Goal: Check status: Check status

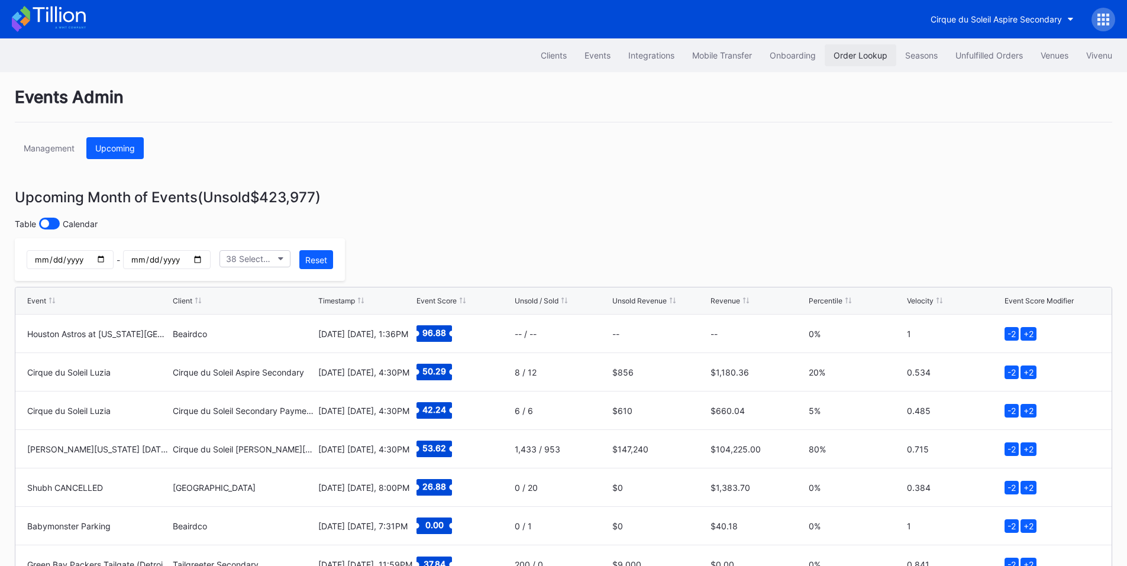
click at [854, 58] on div "Order Lookup" at bounding box center [861, 55] width 54 height 10
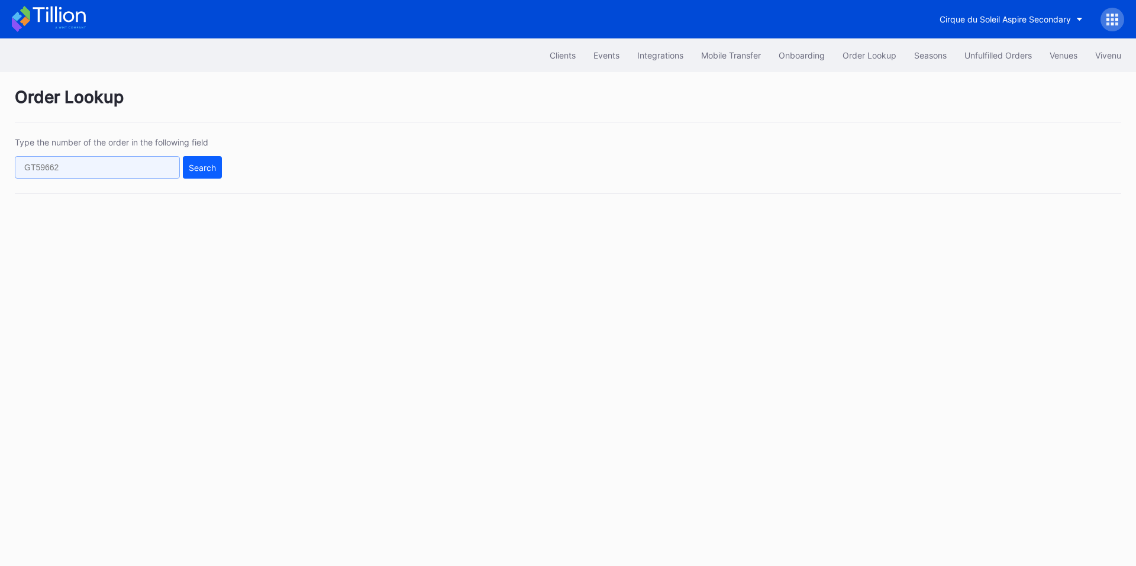
click at [127, 170] on input "text" at bounding box center [97, 167] width 165 height 22
paste input "[DATE] 1:40 PM"
type input "[DATE] 1:40 PM"
click at [200, 170] on div "Search" at bounding box center [202, 168] width 27 height 10
click at [136, 161] on input "[DATE] 1:40 PM" at bounding box center [97, 167] width 165 height 22
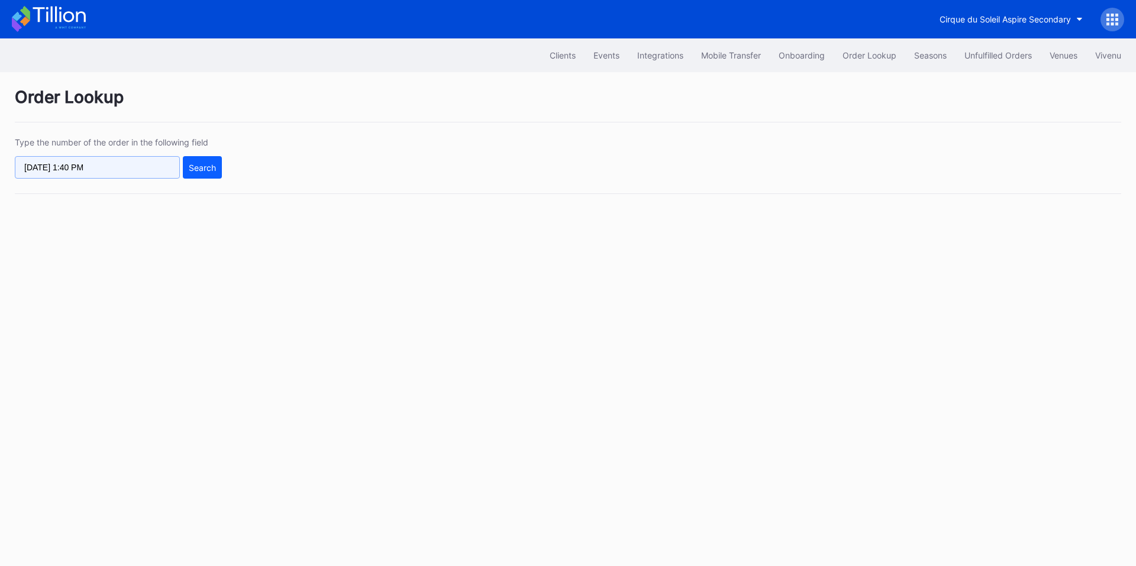
click at [136, 161] on input "[DATE] 1:40 PM" at bounding box center [97, 167] width 165 height 22
paste input "622390642"
click at [198, 177] on button "Search" at bounding box center [202, 167] width 39 height 22
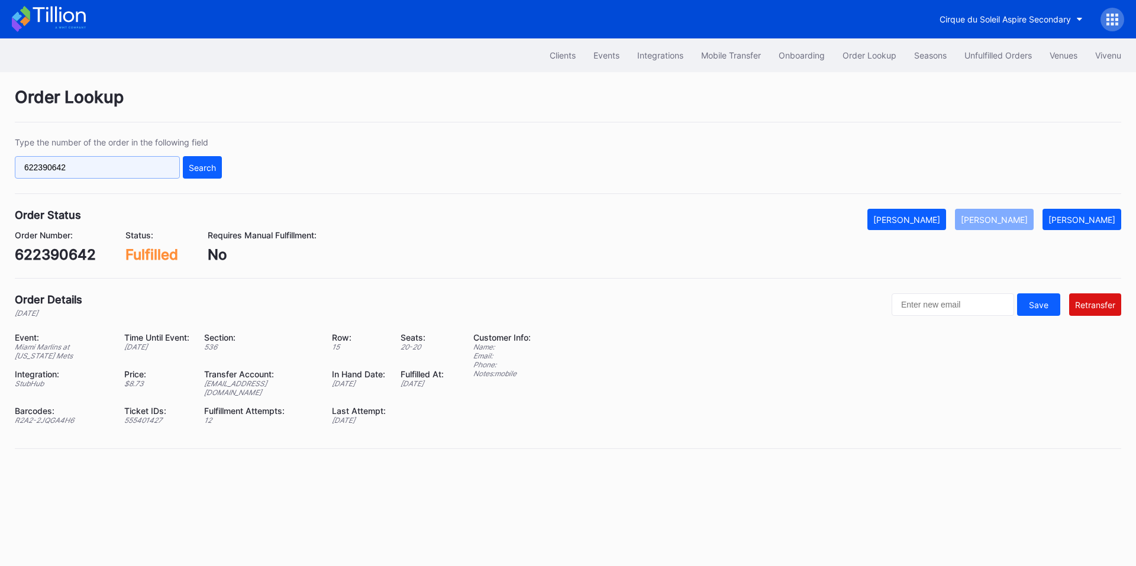
click at [117, 164] on input "622390642" at bounding box center [97, 167] width 165 height 22
paste input "0874693"
click at [182, 167] on div "620874693 Search" at bounding box center [118, 167] width 207 height 22
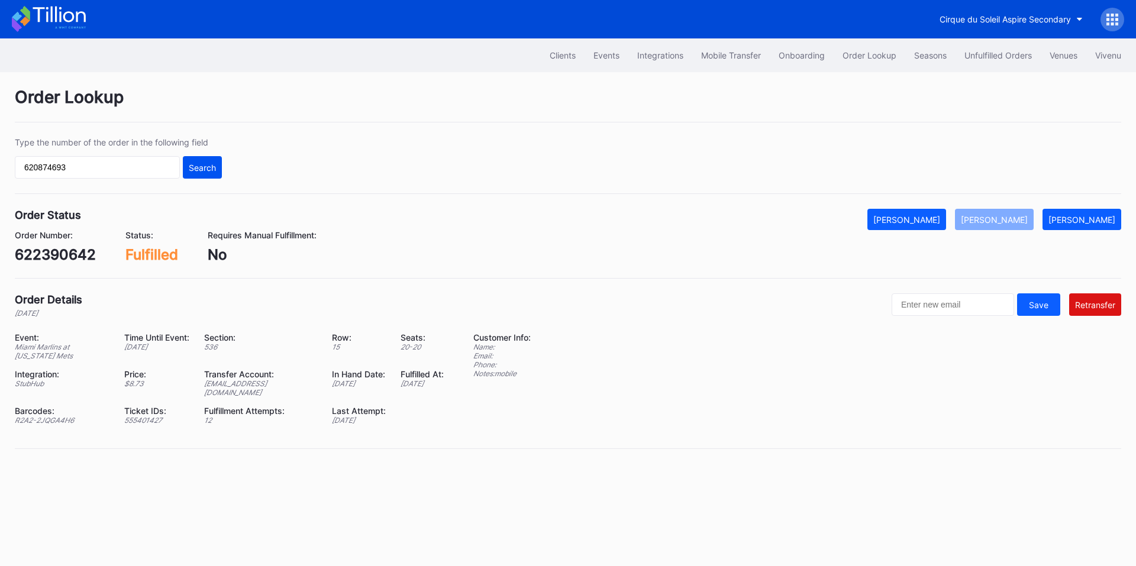
click at [207, 172] on div "Search" at bounding box center [202, 168] width 27 height 10
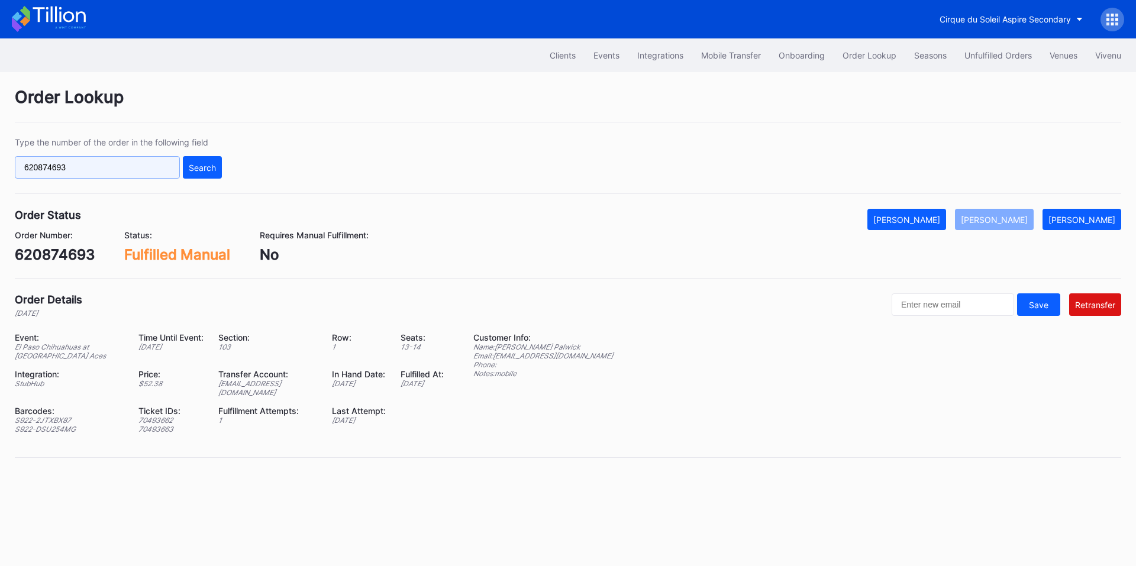
click at [114, 159] on input "620874693" at bounding box center [97, 167] width 165 height 22
paste input "887180017"
type input "887180017"
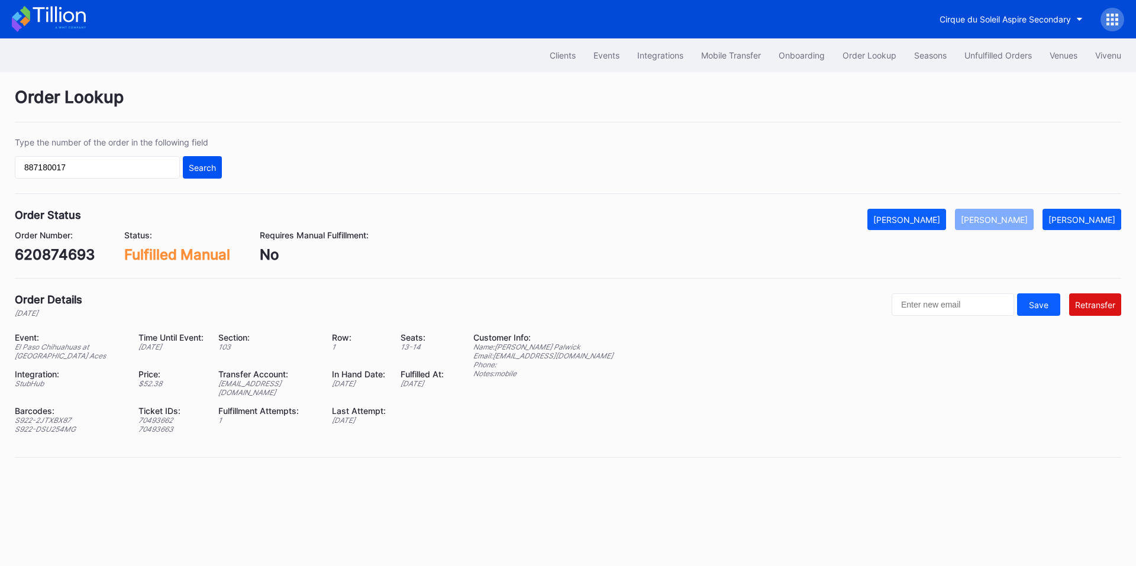
click at [193, 163] on div "Search" at bounding box center [202, 168] width 27 height 10
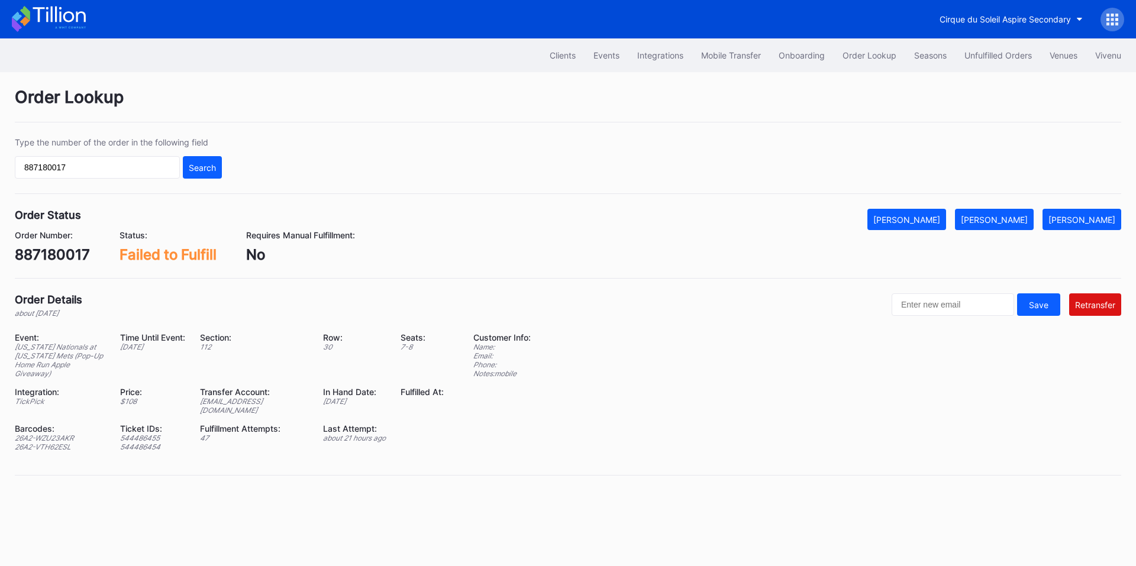
click at [57, 252] on div "887180017" at bounding box center [52, 254] width 75 height 17
copy div "887180017"
drag, startPoint x: 1007, startPoint y: 54, endPoint x: 572, endPoint y: 14, distance: 436.8
click at [1007, 54] on div "Unfulfilled Orders" at bounding box center [997, 55] width 67 height 10
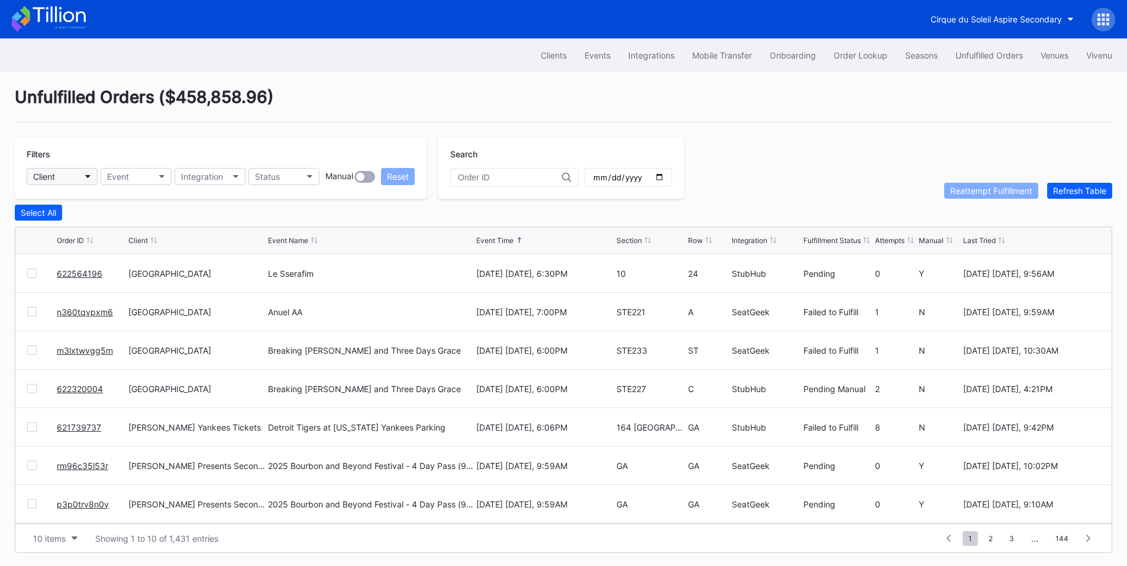
click at [75, 176] on button "Client" at bounding box center [62, 176] width 71 height 17
type input "pru"
click at [85, 222] on div "[GEOGRAPHIC_DATA]" at bounding box center [96, 229] width 138 height 22
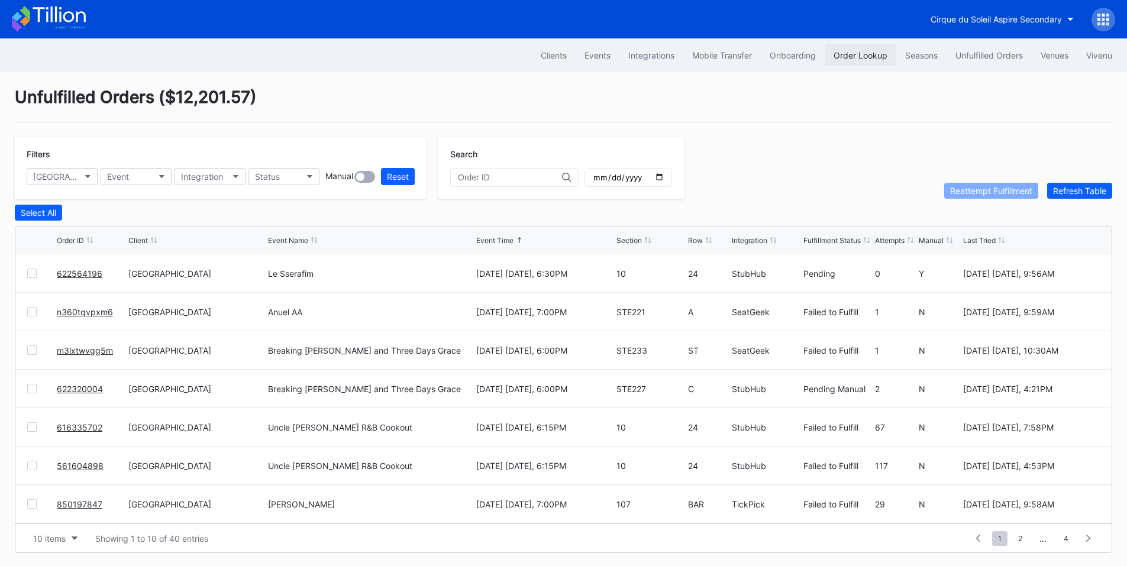
click at [848, 60] on button "Order Lookup" at bounding box center [861, 55] width 72 height 22
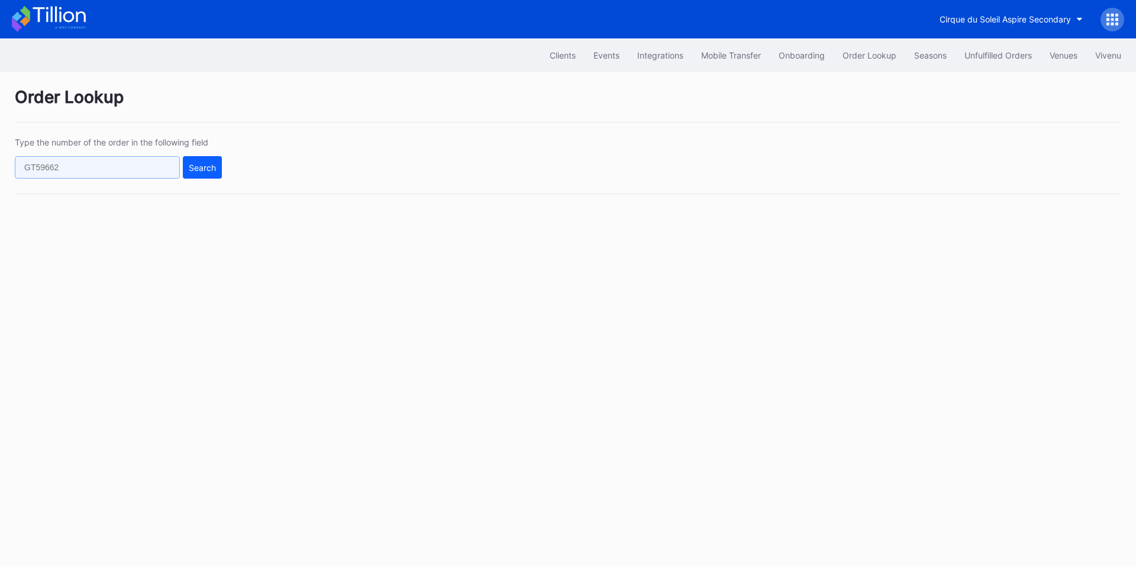
click at [116, 169] on input "text" at bounding box center [97, 167] width 165 height 22
paste input "n360tqvl073"
type input "n360tqvl073"
click at [214, 168] on div "Search" at bounding box center [202, 168] width 27 height 10
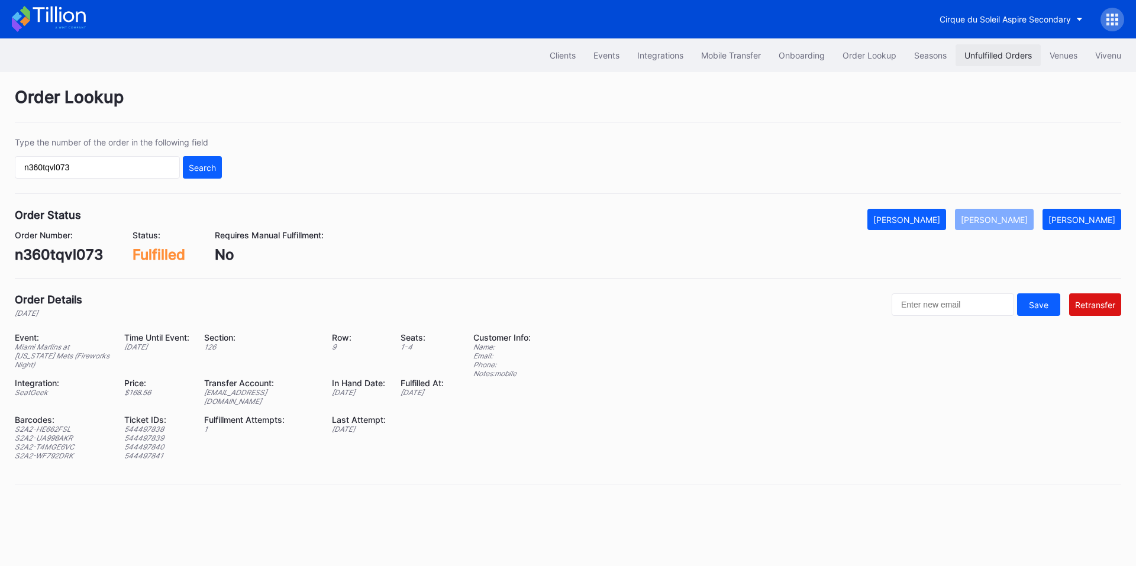
click at [983, 57] on div "Unfulfilled Orders" at bounding box center [997, 55] width 67 height 10
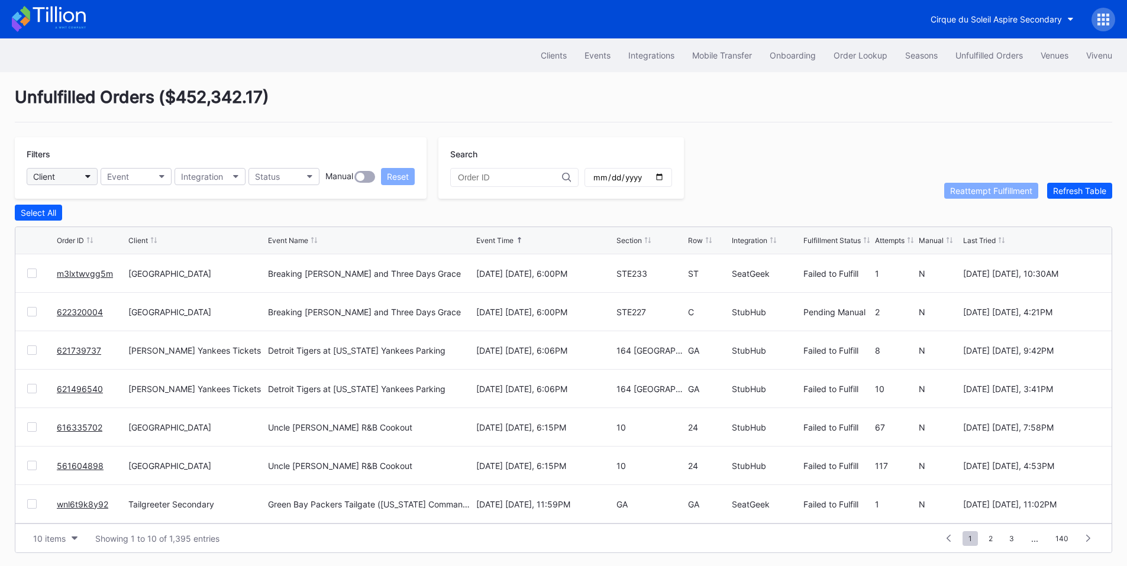
click at [58, 175] on button "Client" at bounding box center [62, 176] width 71 height 17
type input "tail"
click at [107, 228] on div "Tailgreeter Secondary" at bounding box center [79, 229] width 86 height 10
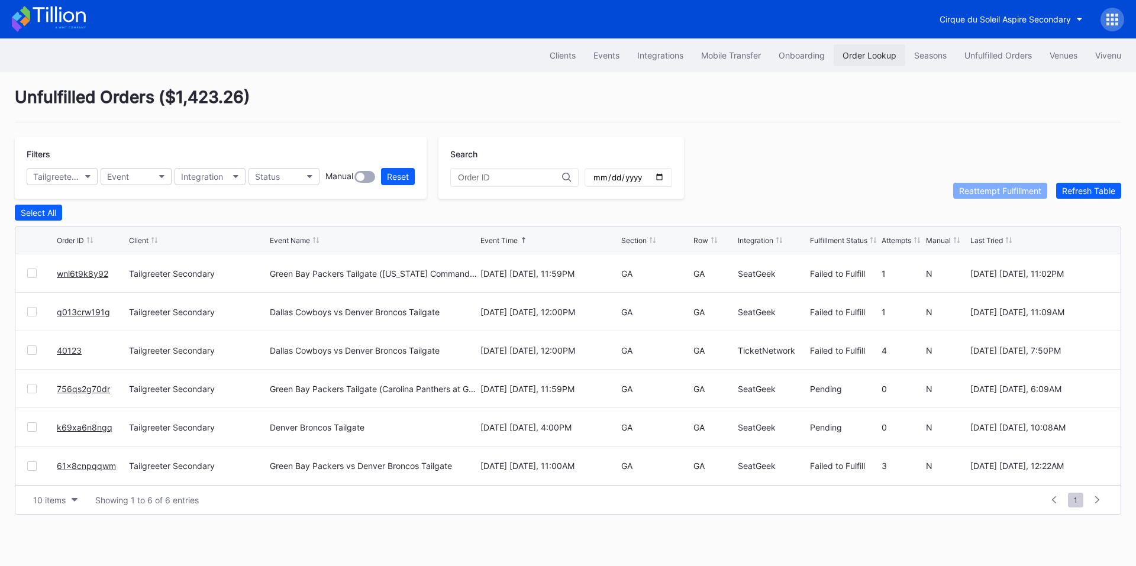
click at [859, 57] on div "Order Lookup" at bounding box center [870, 55] width 54 height 10
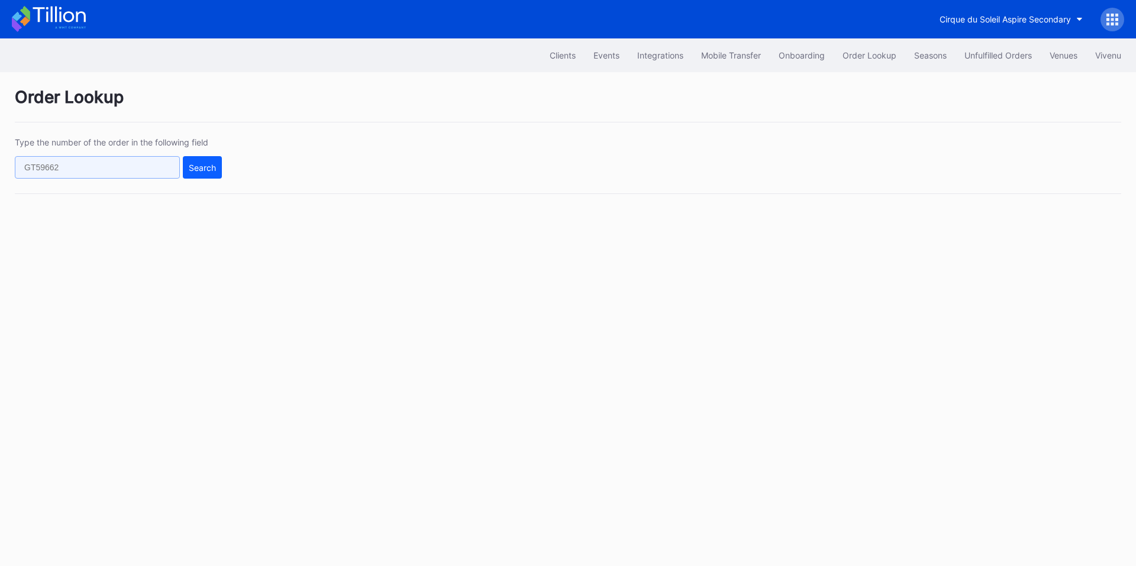
click at [97, 162] on input "text" at bounding box center [97, 167] width 165 height 22
paste input "887180017"
click at [211, 172] on div "Search" at bounding box center [202, 168] width 27 height 10
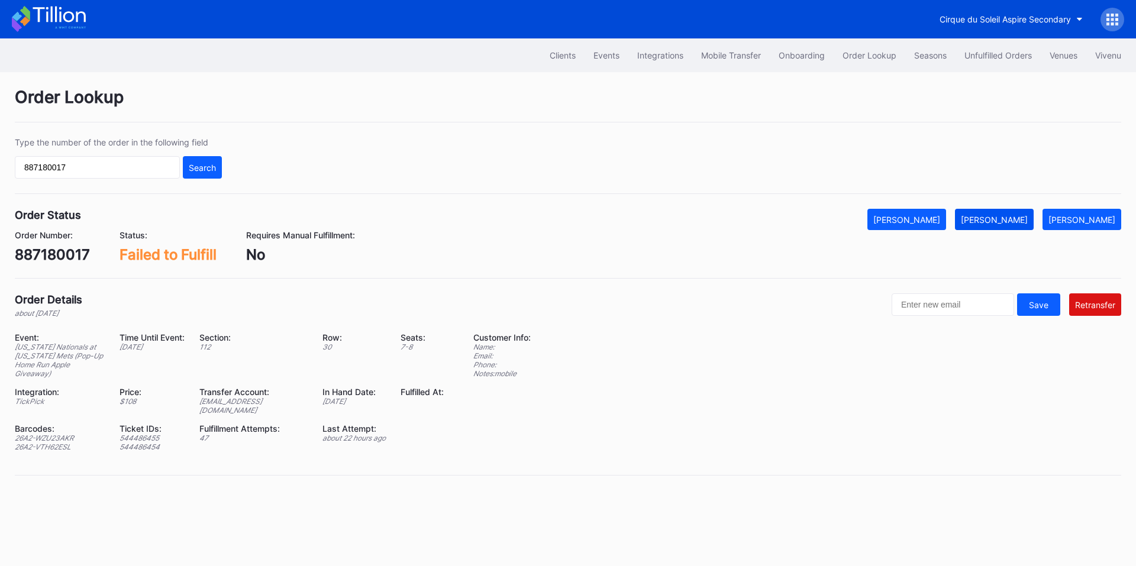
click at [1009, 221] on div "[PERSON_NAME]" at bounding box center [994, 220] width 67 height 10
click at [117, 172] on input "887180017" at bounding box center [97, 167] width 165 height 22
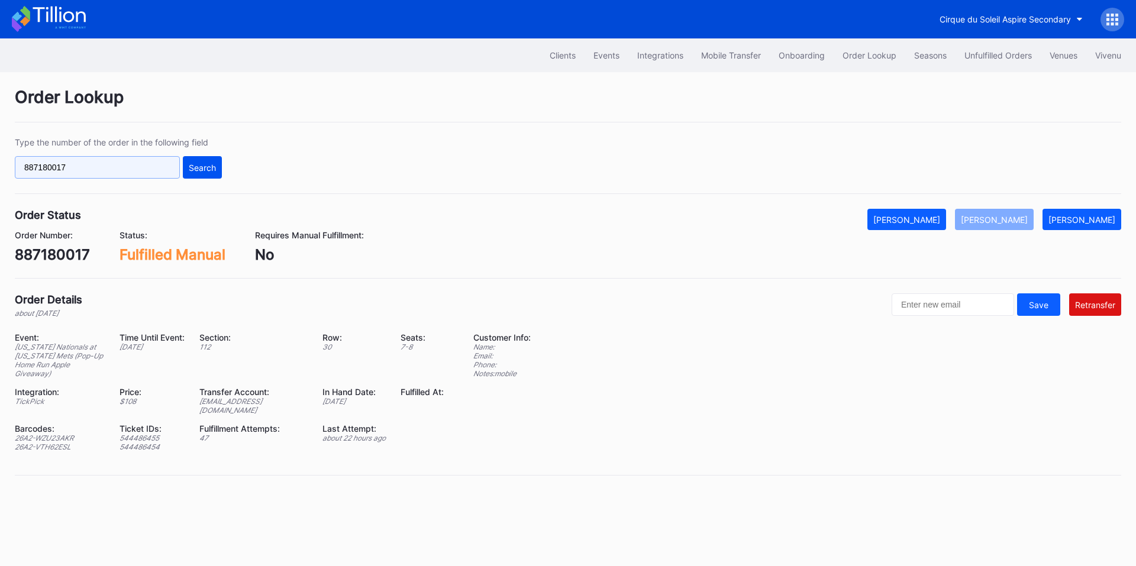
paste input "271428136"
click at [209, 162] on button "Search" at bounding box center [202, 167] width 39 height 22
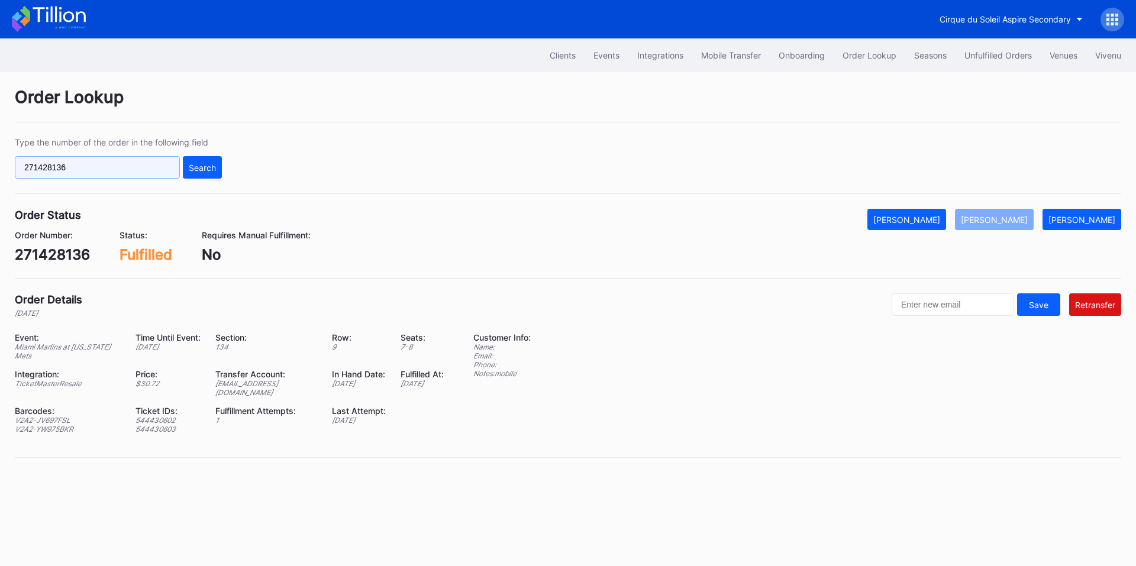
click at [131, 170] on input "271428136" at bounding box center [97, 167] width 165 height 22
paste input "7503"
type input "271427503"
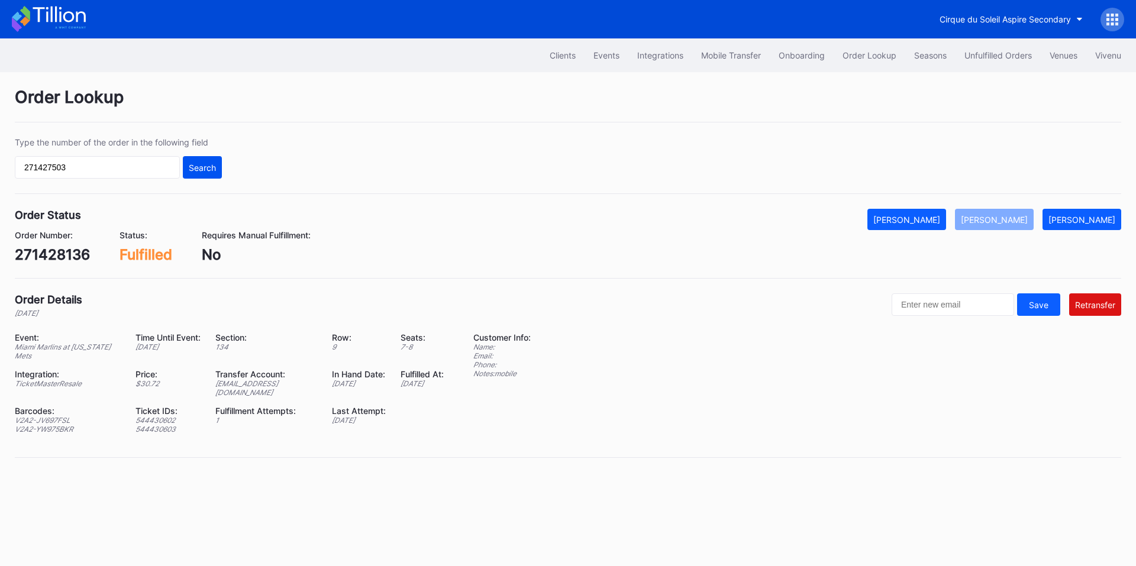
click at [209, 172] on div "Search" at bounding box center [202, 168] width 27 height 10
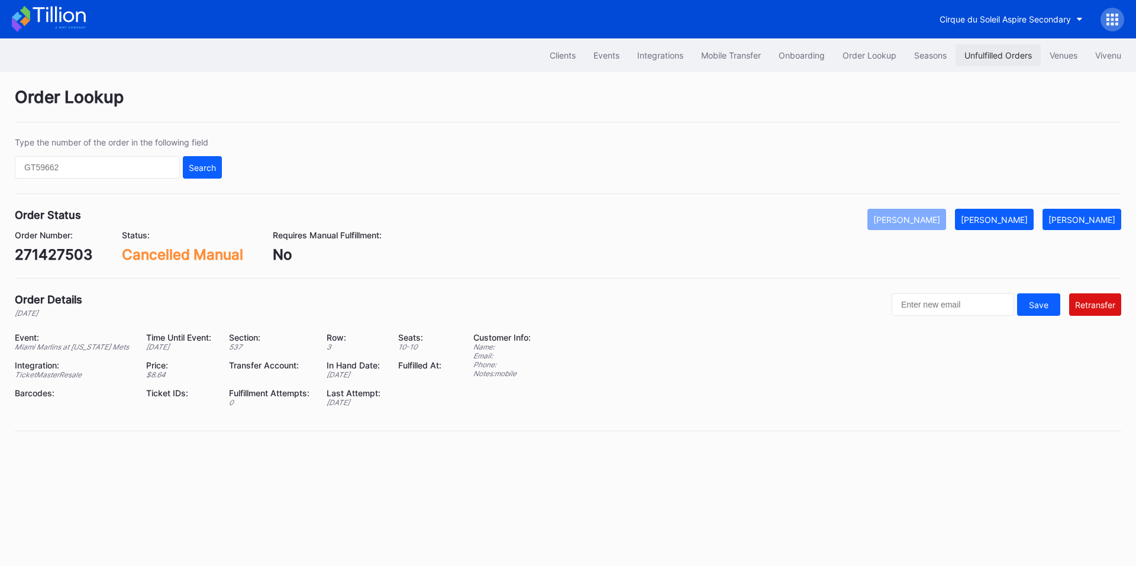
click at [993, 57] on div "Unfulfilled Orders" at bounding box center [997, 55] width 67 height 10
